Goal: Task Accomplishment & Management: Use online tool/utility

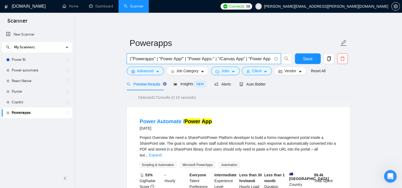
click at [159, 57] on input "("Powerapps" | "Power App/" | "Power Apps-" | "/Canvas App" | "Power App ," | "…" at bounding box center [201, 59] width 142 height 7
click at [169, 58] on input "("Powerapps" | "Power App/" | "Power Apps-" | "/Canvas App" | "Power App ," | "…" at bounding box center [201, 59] width 142 height 7
click at [180, 59] on input "("Powerapps" | "Power App/" | "Power Apps-" | "/Canvas App" | "Power App ," | "…" at bounding box center [201, 59] width 142 height 7
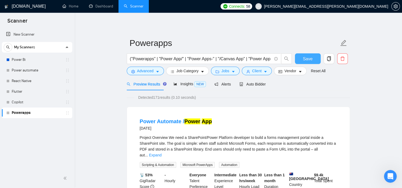
click at [305, 57] on span "Save" at bounding box center [308, 59] width 10 height 7
click at [260, 60] on input "("Powerapps" | "Power App/" | "Power Apps-" | "/Canvas App" | "Power App ," | "…" at bounding box center [201, 59] width 142 height 7
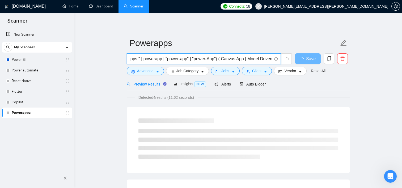
scroll to position [0, 166]
click at [286, 71] on span "Vendor" at bounding box center [290, 71] width 12 height 6
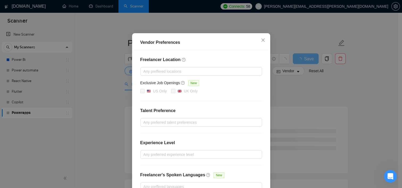
scroll to position [57, 0]
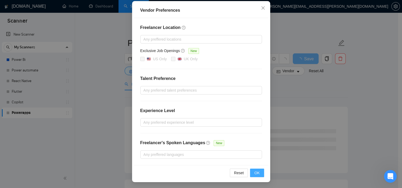
click at [253, 175] on button "OK" at bounding box center [257, 173] width 14 height 9
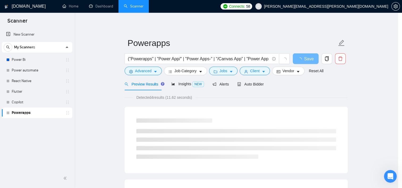
scroll to position [31, 0]
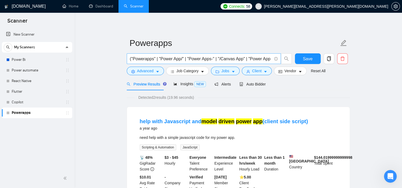
click at [270, 58] on input "("Powerapps" | "Power App/" | "Power Apps-" | "/Canvas App" | "Power App ," | "…" at bounding box center [201, 59] width 142 height 7
click at [217, 58] on input "("Powerapps" | "Power App/" | "Power Apps-" | "/Canvas App" | "Power App ," | "…" at bounding box center [201, 59] width 142 height 7
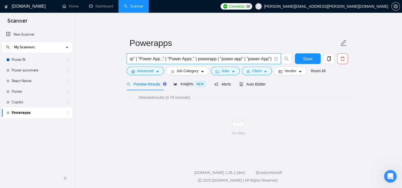
scroll to position [0, 112]
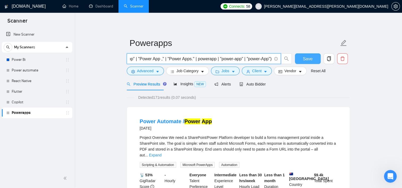
type input "("Powerapps" | "Power App/" | "Power Apps-" | "/Canvas App" | "Power App ," | "…"
click at [305, 56] on span "Save" at bounding box center [308, 59] width 10 height 7
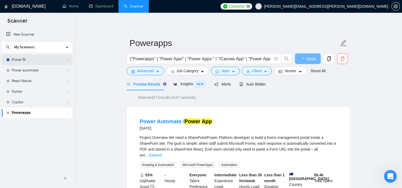
click at [20, 60] on link "Power Bi" at bounding box center [37, 59] width 50 height 11
click at [307, 57] on span "Save" at bounding box center [311, 59] width 10 height 7
click at [305, 62] on span "Save" at bounding box center [308, 59] width 10 height 7
click at [26, 34] on link "New Scanner" at bounding box center [37, 34] width 62 height 11
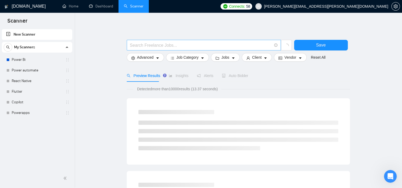
click at [168, 46] on input "text" at bounding box center [201, 45] width 142 height 7
click at [130, 45] on input "Dynamics CRM"" at bounding box center [201, 45] width 142 height 7
click at [129, 45] on span ""Dynamics CRM"" at bounding box center [204, 45] width 154 height 11
click at [129, 44] on span ""Dynamics CRM"" at bounding box center [204, 45] width 154 height 11
click at [166, 43] on input "("Dynamics CRM"" at bounding box center [201, 45] width 142 height 7
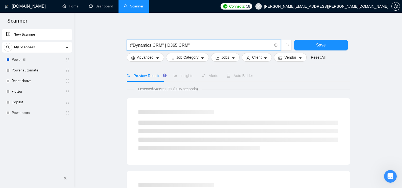
click at [165, 46] on input "("Dynamics CRM" | D365 CRM"" at bounding box center [201, 45] width 142 height 7
click at [190, 46] on input "("Dynamics CRM" | "D365 CRM"" at bounding box center [201, 45] width 142 height 7
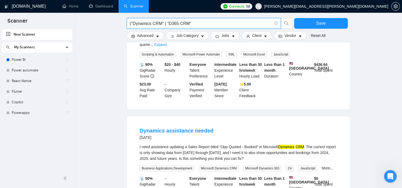
scroll to position [106, 0]
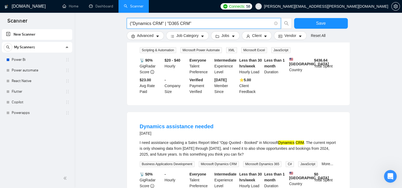
click at [196, 24] on input "("Dynamics CRM" | "D365 CRM"" at bounding box center [201, 23] width 142 height 7
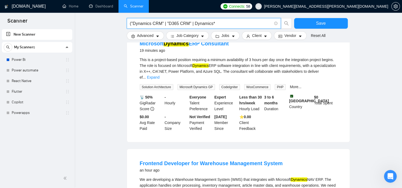
scroll to position [53, 0]
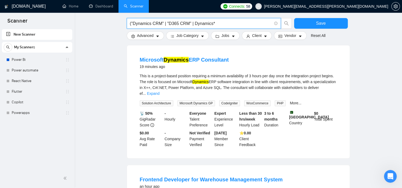
click at [210, 22] on input "("Dynamics CRM" | "D365 CRM" | Dynamics*" at bounding box center [201, 23] width 142 height 7
click at [218, 25] on input "("Dynamics CRM" | "D365 CRM" | Dynamics*" at bounding box center [201, 23] width 142 height 7
click at [211, 23] on input "("Dynamics CRM" | "D365 CRM" | Dynamics*" at bounding box center [201, 23] width 142 height 7
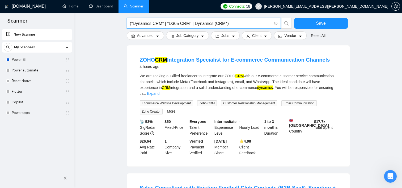
click at [214, 22] on input "("Dynamics CRM" | "D365 CRM" | Dynamics (CRM*)" at bounding box center [201, 23] width 142 height 7
click at [193, 24] on input "("Dynamics CRM" | "D365 CRM" | Dynamics (CRM*)" at bounding box center [201, 23] width 142 height 7
click at [230, 24] on input "("Dynamics CRM" | "D365 CRM" | Dynamics (CRM*)" at bounding box center [201, 23] width 142 height 7
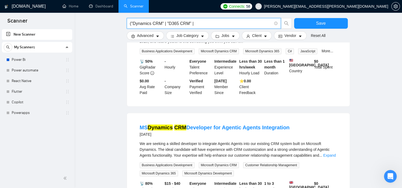
scroll to position [239, 0]
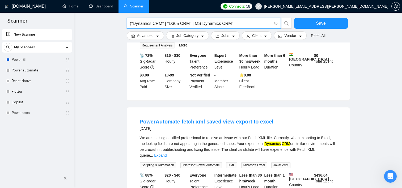
click at [192, 25] on input "("Dynamics CRM" | "D365 CRM" | MS Dynamics CRM"" at bounding box center [201, 23] width 142 height 7
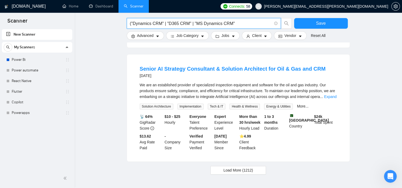
scroll to position [531, 0]
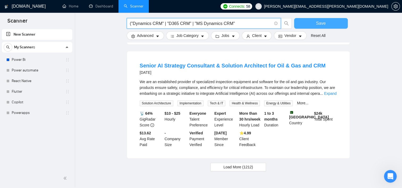
type input "("Dynamics CRM" | "D365 CRM" | "MS Dynamics CRM""
click at [309, 24] on button "Save" at bounding box center [321, 23] width 54 height 11
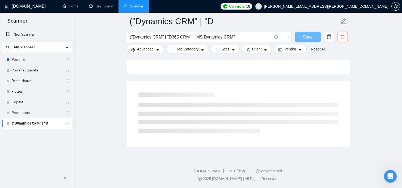
scroll to position [317, 0]
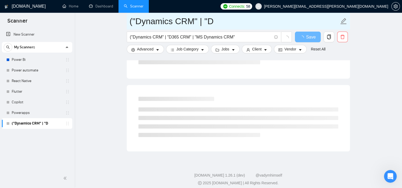
click at [344, 21] on icon "edit" at bounding box center [343, 21] width 6 height 6
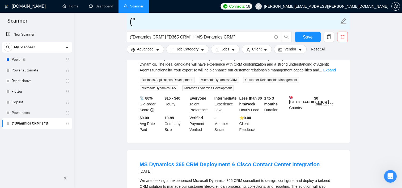
type input "("
click at [340, 20] on icon "edit" at bounding box center [343, 21] width 7 height 7
click at [343, 20] on icon "edit" at bounding box center [343, 21] width 6 height 6
type input "Dynamics crm"
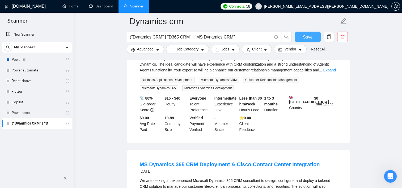
click at [305, 35] on span "Save" at bounding box center [308, 37] width 10 height 7
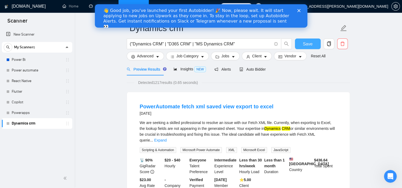
scroll to position [0, 0]
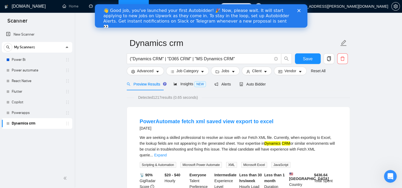
click at [298, 11] on polygon "Close" at bounding box center [298, 10] width 3 height 3
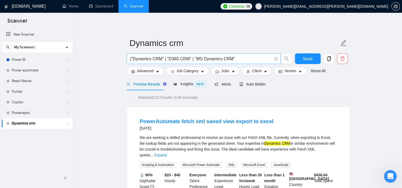
click at [245, 58] on input "("Dynamics CRM" | "D365 CRM" | "MS Dynamics CRM"" at bounding box center [201, 59] width 142 height 7
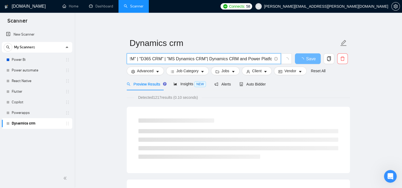
click at [206, 59] on input "("Dynamics CRM" | "D365 CRM" | "MS Dynamics CRM"| Dynamics CRM and Power Platfo…" at bounding box center [201, 59] width 142 height 7
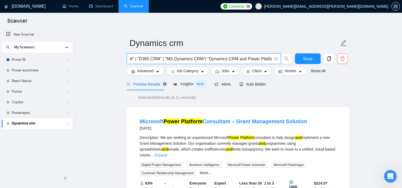
scroll to position [0, 31]
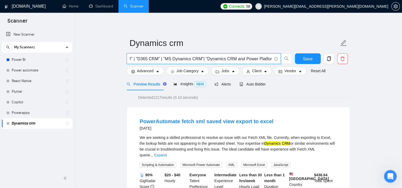
click at [270, 57] on input "("Dynamics CRM" | "D365 CRM" | "MS Dynamics CRM"| "Dynamics CRM and Power Platf…" at bounding box center [201, 59] width 142 height 7
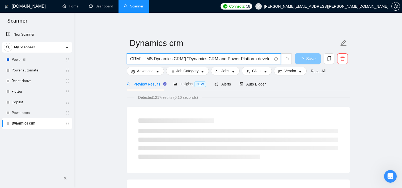
scroll to position [0, 51]
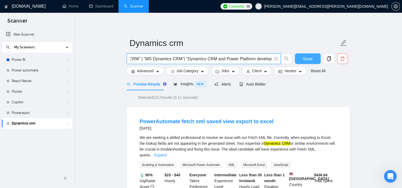
type input "("Dynamics CRM" | "D365 CRM" | "MS Dynamics CRM"| "Dynamics CRM and Power Platf…"
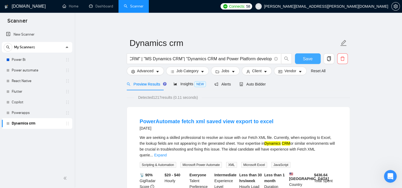
scroll to position [0, 0]
click at [304, 63] on button "Save" at bounding box center [308, 58] width 26 height 11
